Goal: Navigation & Orientation: Find specific page/section

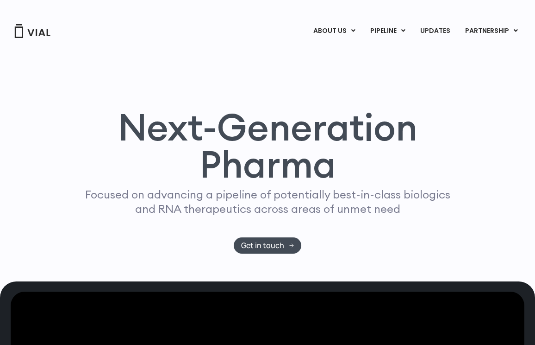
click at [332, 54] on link "ABOUT US" at bounding box center [349, 54] width 81 height 14
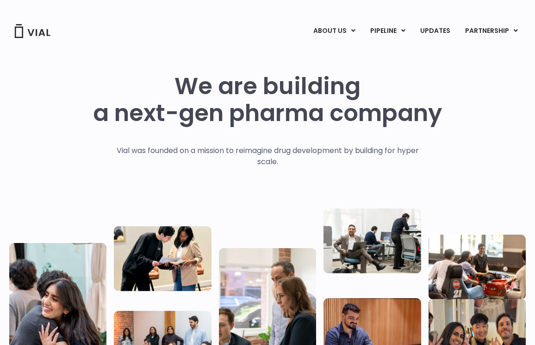
click at [341, 69] on link "CAREERS" at bounding box center [349, 68] width 81 height 14
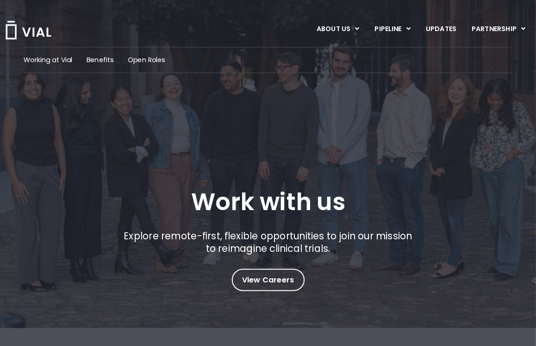
scroll to position [4, 0]
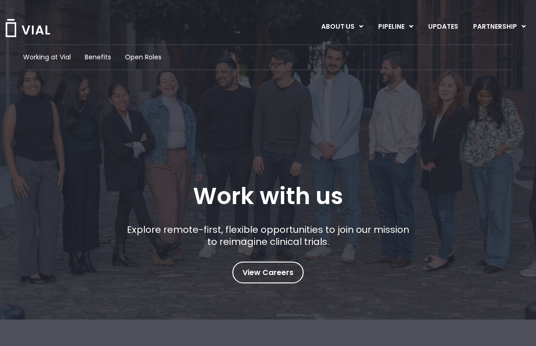
click at [280, 277] on span "View Careers" at bounding box center [268, 272] width 51 height 12
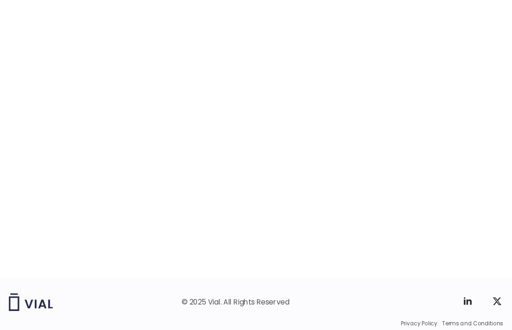
scroll to position [1475, 0]
